Goal: Task Accomplishment & Management: Manage account settings

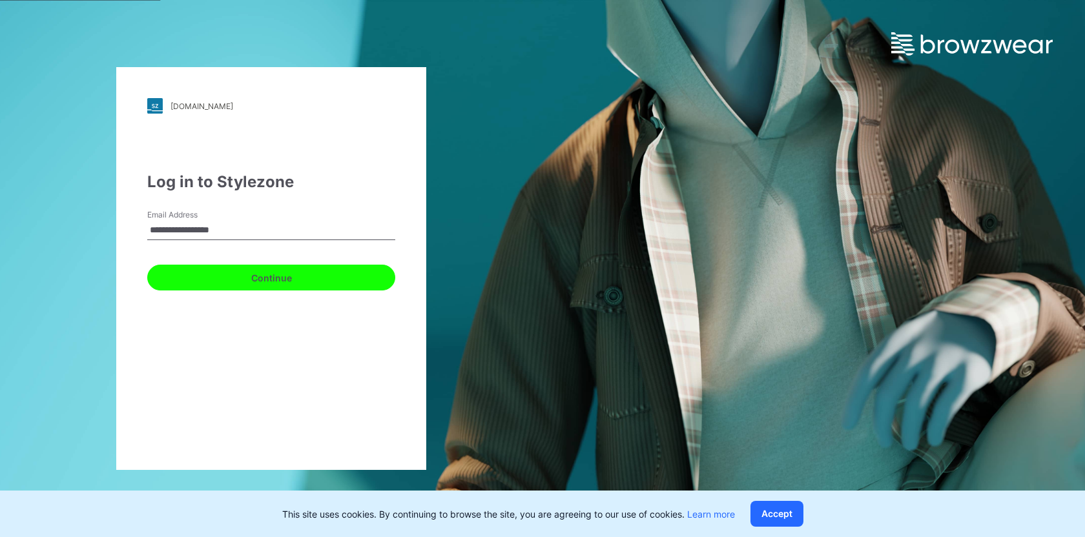
click at [330, 270] on button "Continue" at bounding box center [271, 278] width 248 height 26
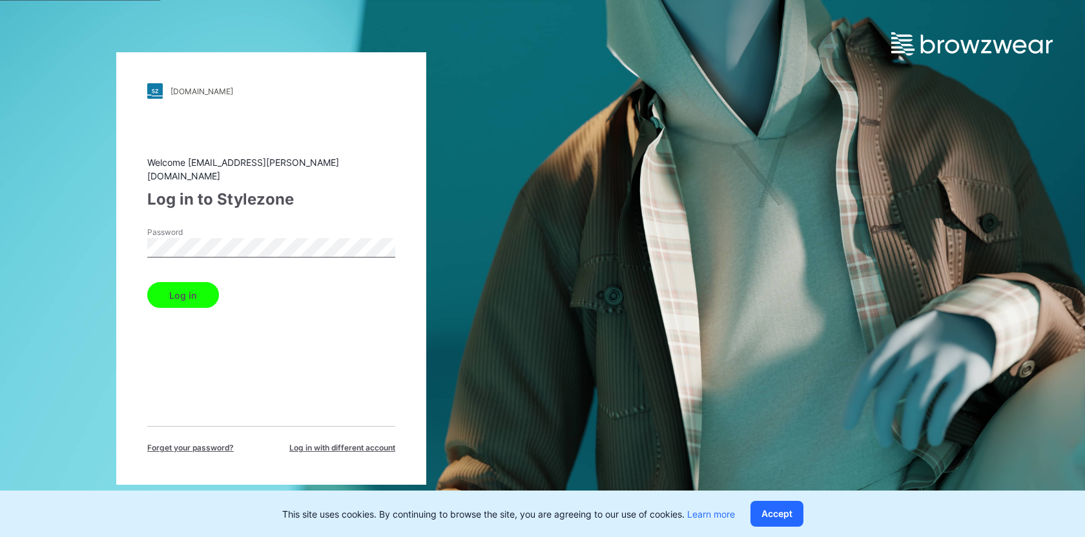
click at [310, 228] on div "Password" at bounding box center [271, 246] width 248 height 39
click at [197, 286] on button "Log in" at bounding box center [183, 295] width 72 height 26
